Goal: Entertainment & Leisure: Consume media (video, audio)

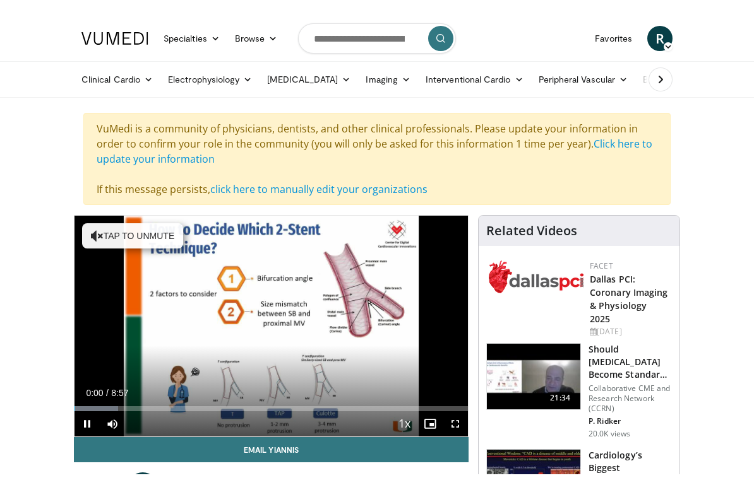
scroll to position [15, 0]
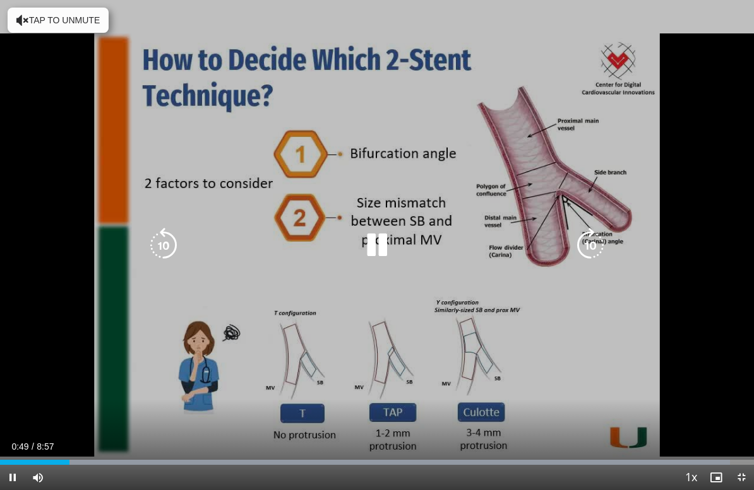
click at [400, 227] on div "10 seconds Tap to unmute" at bounding box center [377, 245] width 754 height 490
click at [382, 246] on icon "Video Player" at bounding box center [376, 245] width 35 height 35
click at [381, 244] on icon "Video Player" at bounding box center [376, 245] width 35 height 35
click at [376, 247] on icon "Video Player" at bounding box center [376, 245] width 35 height 35
click at [371, 245] on icon "Video Player" at bounding box center [376, 245] width 35 height 35
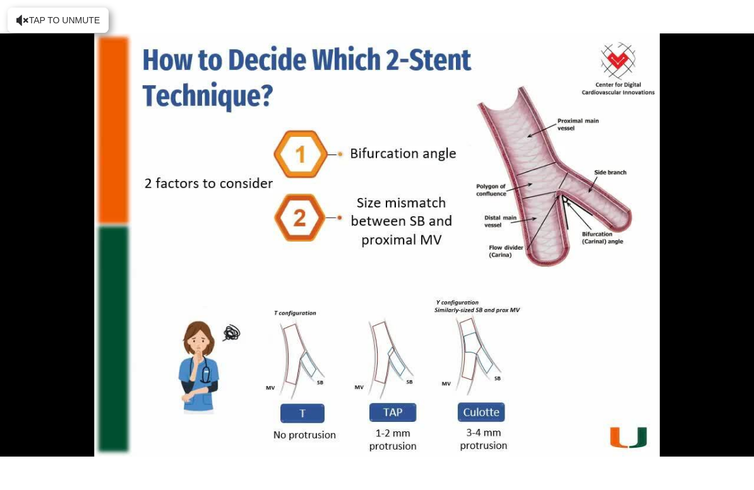
click at [314, 418] on div "10 seconds Tap to unmute" at bounding box center [377, 245] width 754 height 490
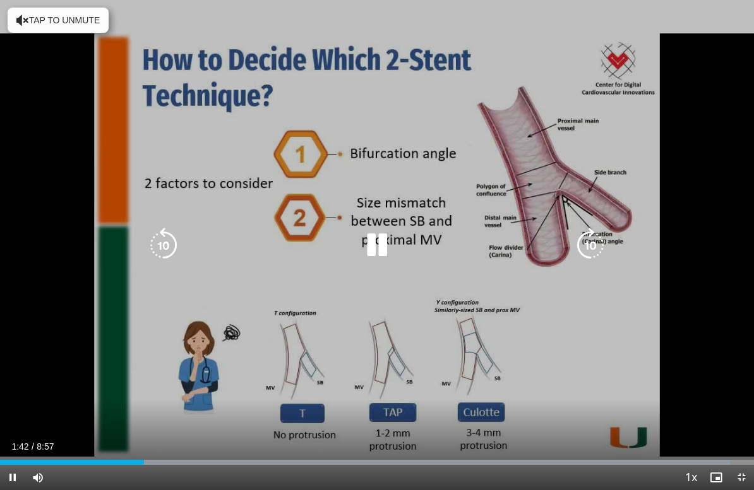
click at [170, 246] on icon "Video Player" at bounding box center [163, 245] width 35 height 35
click at [175, 251] on icon "Video Player" at bounding box center [163, 245] width 35 height 35
click at [170, 244] on icon "Video Player" at bounding box center [163, 245] width 35 height 35
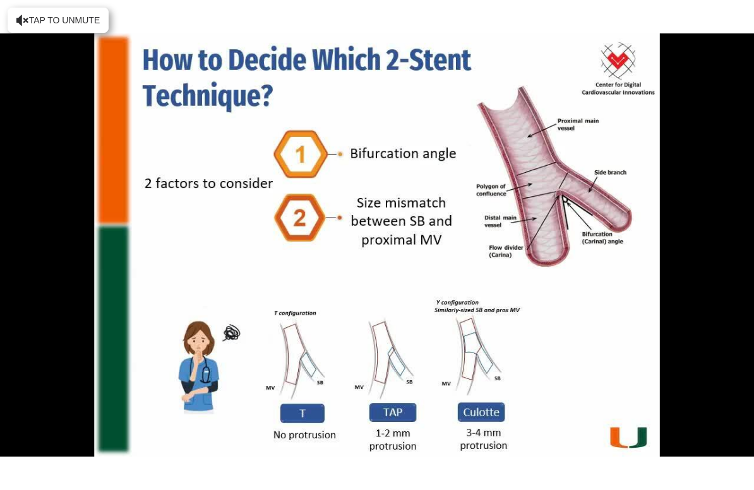
click at [329, 410] on div "30 seconds Tap to unmute" at bounding box center [377, 245] width 754 height 490
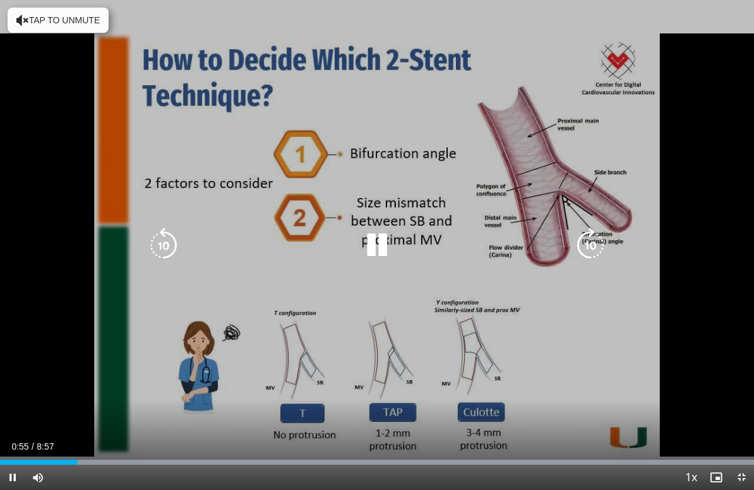
click at [81, 457] on div "Loaded : 99.97%" at bounding box center [377, 459] width 754 height 12
click at [168, 260] on icon "Video Player" at bounding box center [163, 245] width 35 height 35
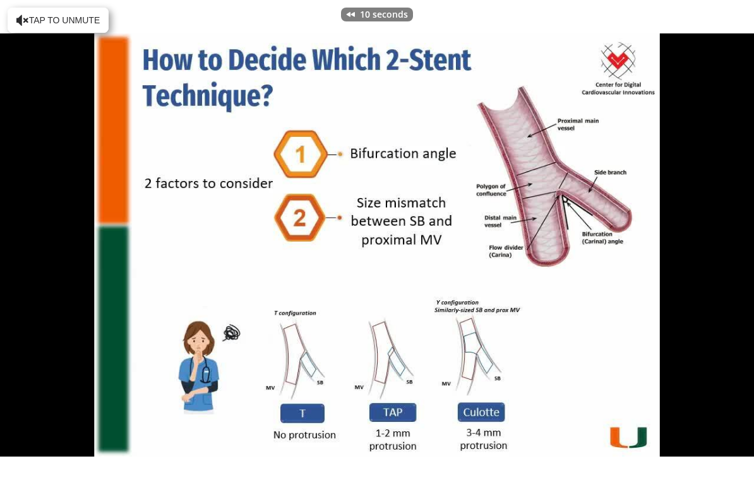
click at [404, 414] on div "10 seconds Tap to unmute" at bounding box center [377, 245] width 754 height 490
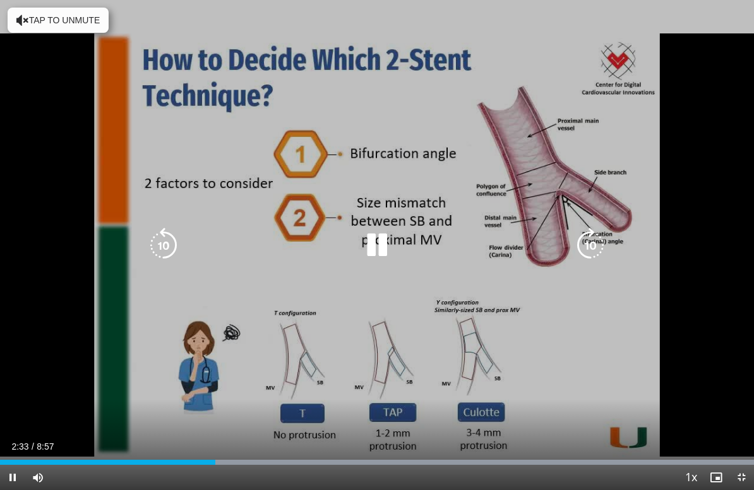
click at [179, 232] on icon "Video Player" at bounding box center [163, 245] width 35 height 35
click at [160, 249] on icon "Video Player" at bounding box center [163, 245] width 35 height 35
click at [377, 234] on icon "Video Player" at bounding box center [376, 245] width 35 height 35
click at [394, 250] on icon "Video Player" at bounding box center [376, 245] width 35 height 35
click at [174, 239] on icon "Video Player" at bounding box center [163, 245] width 35 height 35
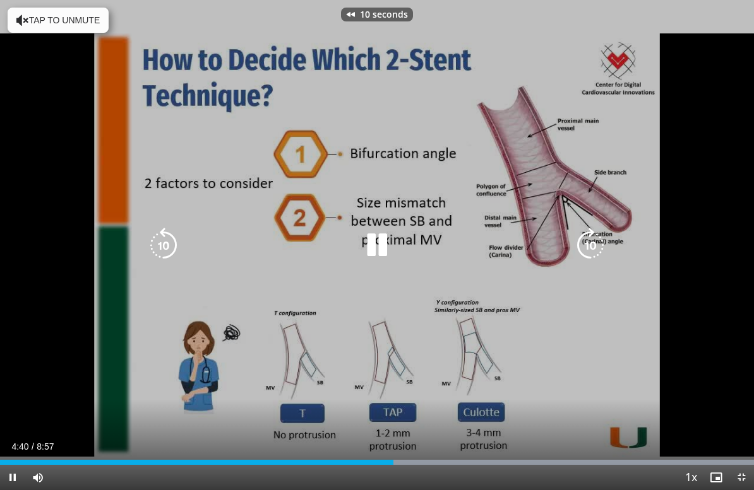
click at [174, 251] on icon "Video Player" at bounding box center [163, 245] width 35 height 35
click at [174, 246] on icon "Video Player" at bounding box center [163, 245] width 35 height 35
click at [180, 244] on icon "Video Player" at bounding box center [163, 245] width 35 height 35
click at [177, 247] on icon "Video Player" at bounding box center [163, 245] width 35 height 35
click at [160, 237] on icon "Video Player" at bounding box center [163, 245] width 35 height 35
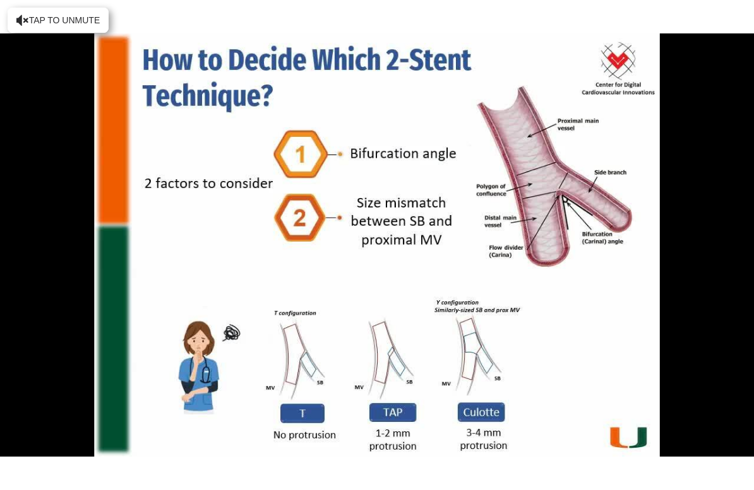
click at [173, 245] on div "20 seconds Tap to unmute" at bounding box center [377, 245] width 754 height 490
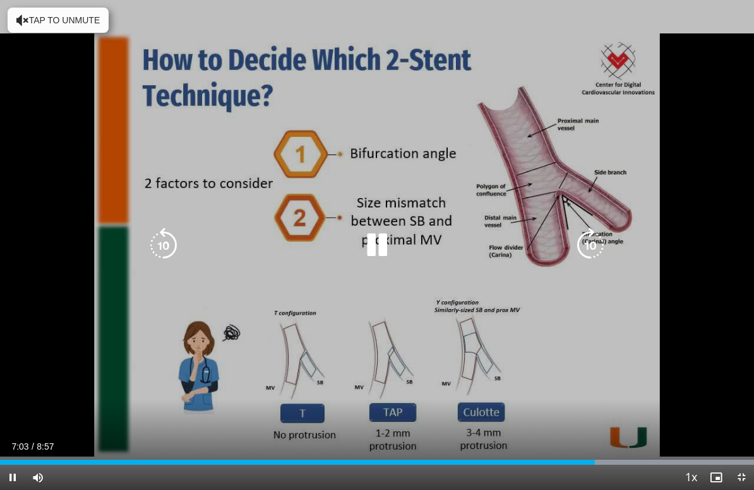
click at [170, 250] on icon "Video Player" at bounding box center [163, 245] width 35 height 35
click at [169, 237] on icon "Video Player" at bounding box center [163, 245] width 35 height 35
click at [163, 244] on icon "Video Player" at bounding box center [163, 245] width 35 height 35
click at [160, 256] on icon "Video Player" at bounding box center [163, 245] width 35 height 35
click at [391, 238] on icon "Video Player" at bounding box center [376, 245] width 35 height 35
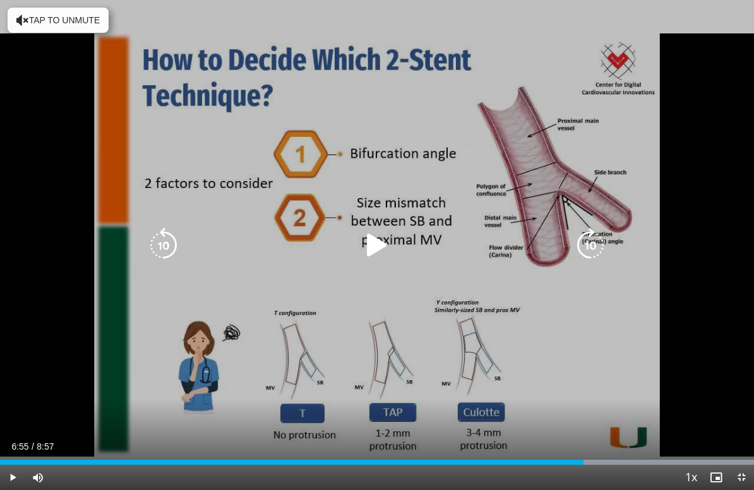
click at [368, 234] on icon "Video Player" at bounding box center [376, 245] width 35 height 35
click at [379, 237] on icon "Video Player" at bounding box center [376, 245] width 35 height 35
click at [379, 244] on icon "Video Player" at bounding box center [376, 245] width 35 height 35
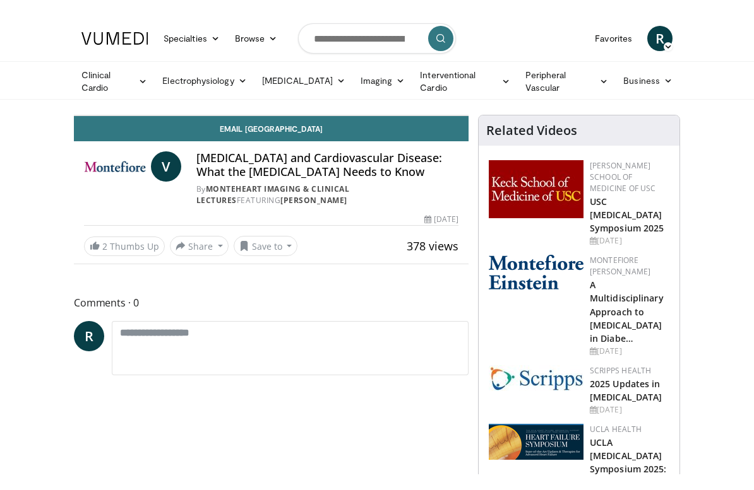
scroll to position [15, 0]
